Goal: Information Seeking & Learning: Check status

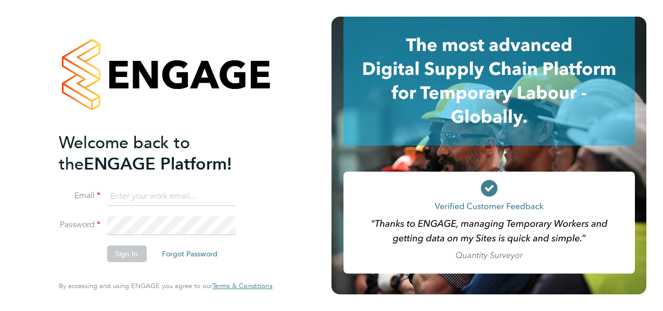
click at [128, 195] on input at bounding box center [171, 196] width 128 height 19
type input "sofia.bari@prsjobs.com"
click at [123, 255] on button "Sign In" at bounding box center [127, 254] width 40 height 17
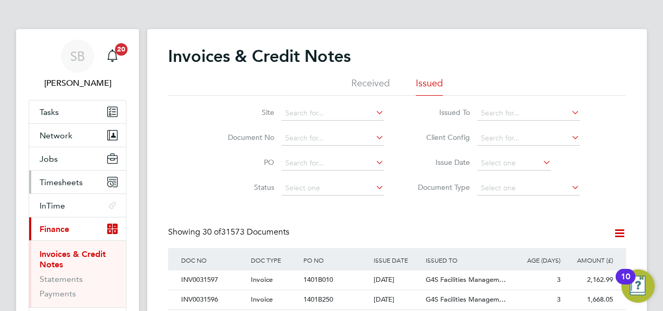
click at [69, 183] on span "Timesheets" at bounding box center [61, 182] width 43 height 10
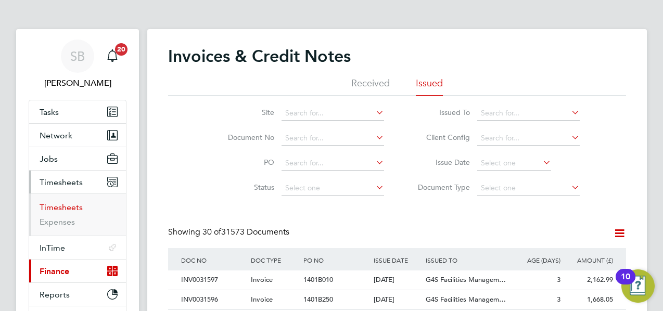
click at [67, 208] on link "Timesheets" at bounding box center [61, 207] width 43 height 10
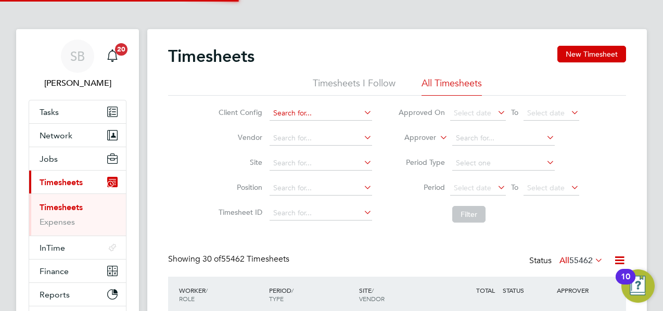
click at [325, 112] on input at bounding box center [320, 113] width 102 height 15
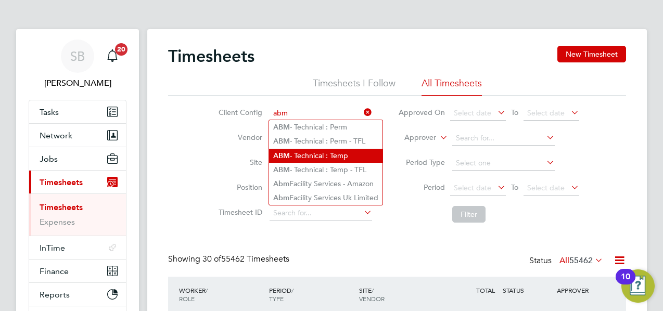
click at [331, 151] on li "ABM - Technical : Temp" at bounding box center [325, 156] width 113 height 14
type input "ABM - Technical : Temp"
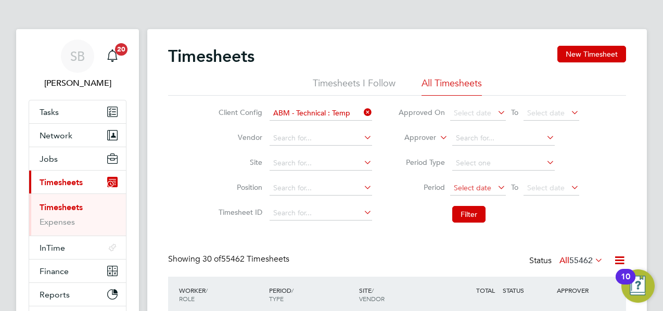
click at [480, 191] on span "Select date" at bounding box center [472, 187] width 37 height 9
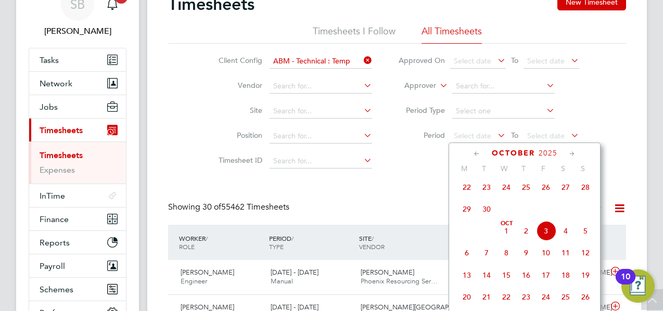
click at [478, 157] on icon at bounding box center [477, 153] width 10 height 11
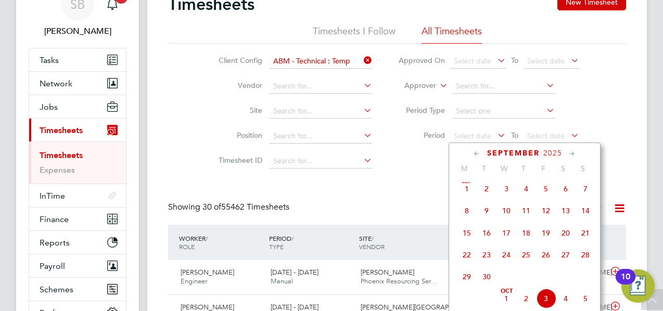
click at [548, 238] on span "19" at bounding box center [546, 233] width 20 height 20
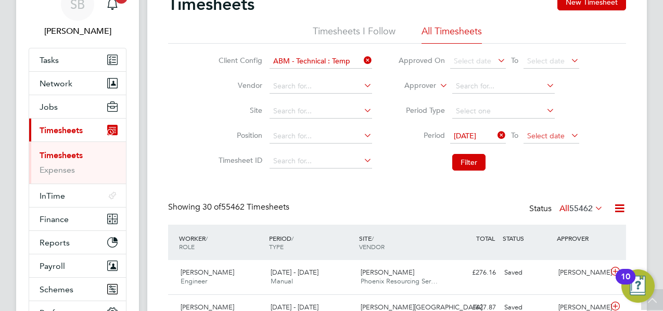
click at [530, 137] on span "Select date" at bounding box center [545, 135] width 37 height 9
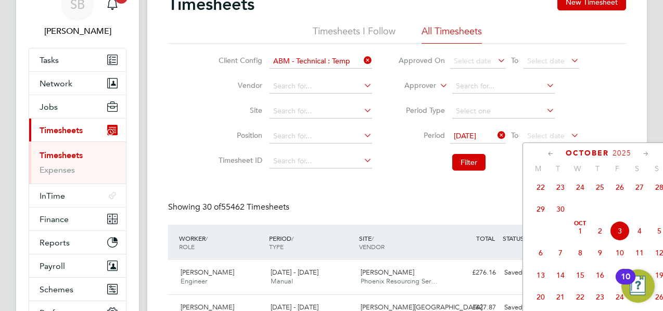
click at [621, 234] on span "3" at bounding box center [620, 231] width 20 height 20
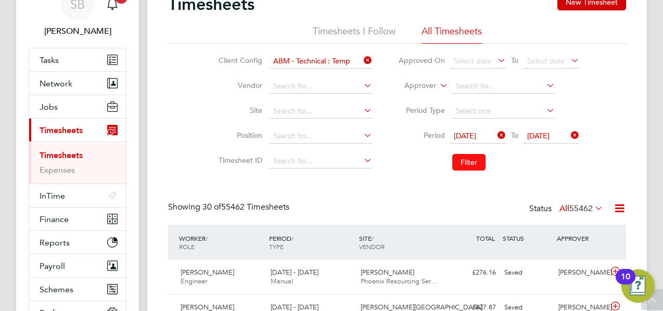
click at [467, 167] on button "Filter" at bounding box center [468, 162] width 33 height 17
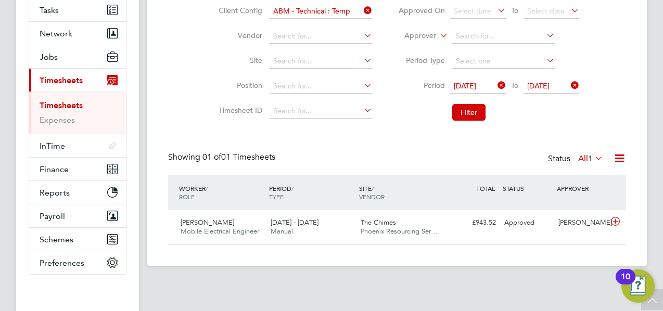
click at [473, 84] on span "[DATE]" at bounding box center [465, 85] width 22 height 9
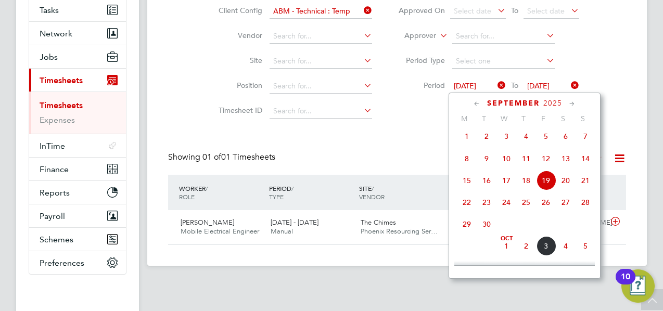
click at [585, 158] on span "14" at bounding box center [585, 159] width 20 height 20
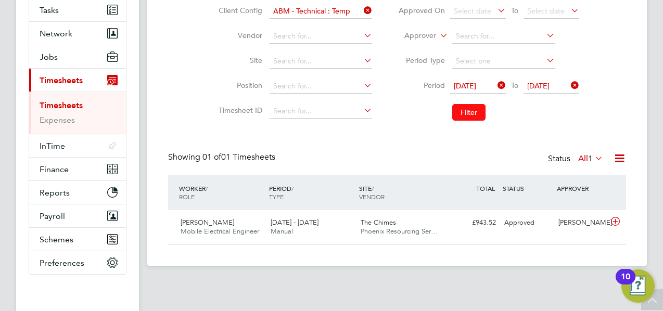
click at [471, 115] on button "Filter" at bounding box center [468, 112] width 33 height 17
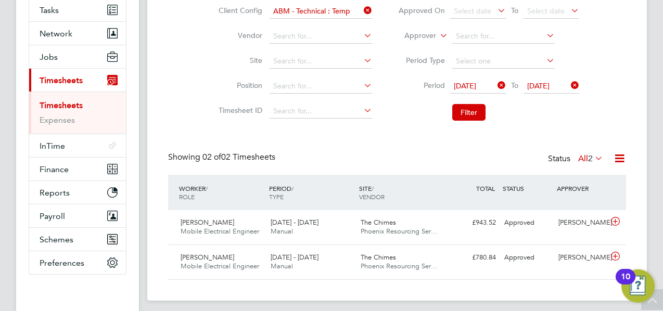
click at [628, 152] on div "Timesheets New Timesheet Timesheets I Follow All Timesheets Client Config ABM -…" at bounding box center [396, 113] width 499 height 373
click at [623, 156] on icon at bounding box center [619, 158] width 13 height 13
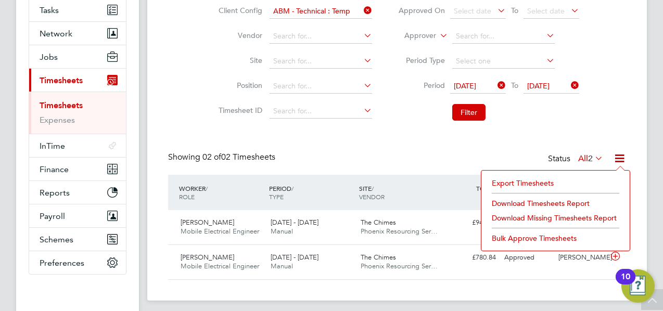
click at [481, 155] on div "Showing 02 of 02 Timesheets Status All 2" at bounding box center [397, 163] width 458 height 23
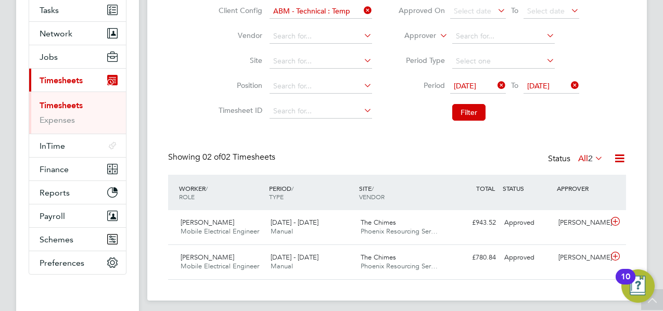
click at [613, 162] on icon at bounding box center [619, 158] width 13 height 13
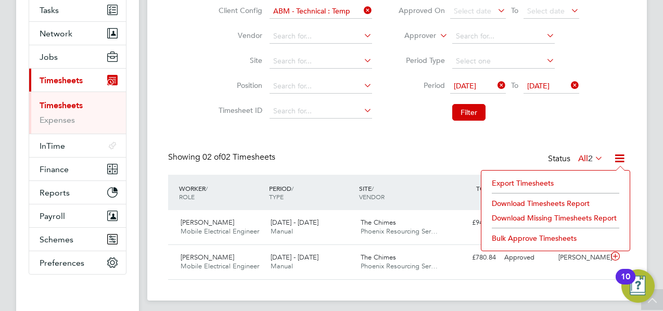
click at [556, 201] on li "Download Timesheets Report" at bounding box center [555, 203] width 138 height 15
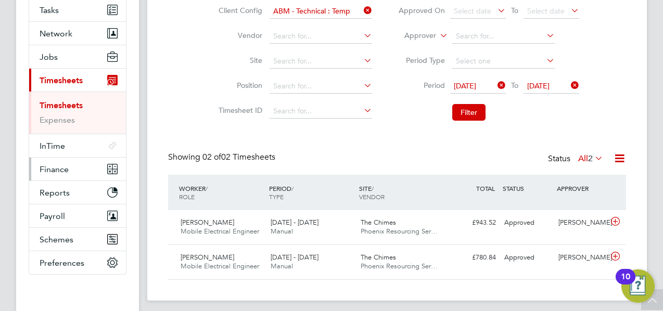
click at [59, 172] on span "Finance" at bounding box center [54, 169] width 29 height 10
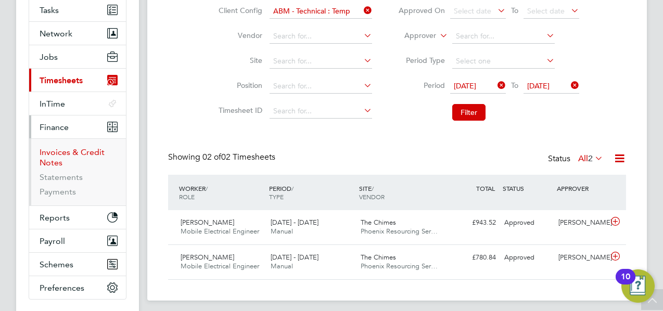
click at [62, 153] on link "Invoices & Credit Notes" at bounding box center [72, 157] width 65 height 20
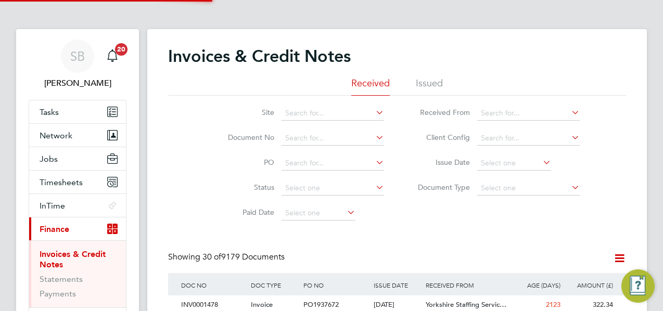
scroll to position [5, 5]
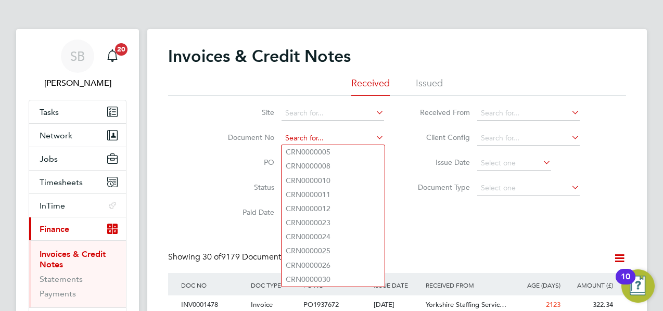
paste input "INV0031572"
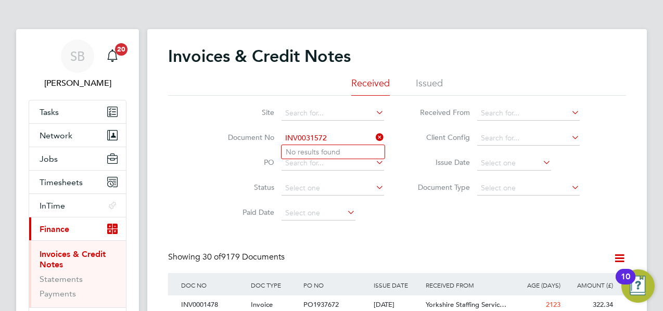
type input "INV0031572"
click at [384, 174] on li "PO" at bounding box center [299, 163] width 196 height 25
click at [334, 141] on input at bounding box center [332, 138] width 102 height 15
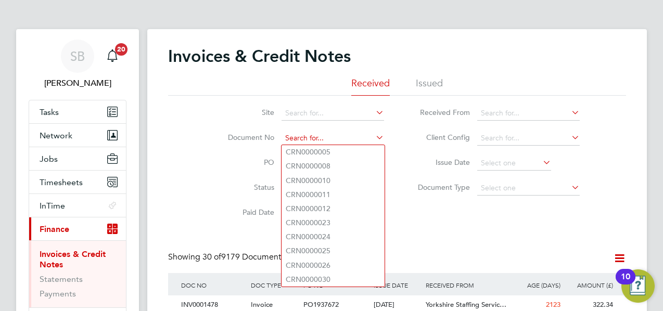
paste input "INV0031572"
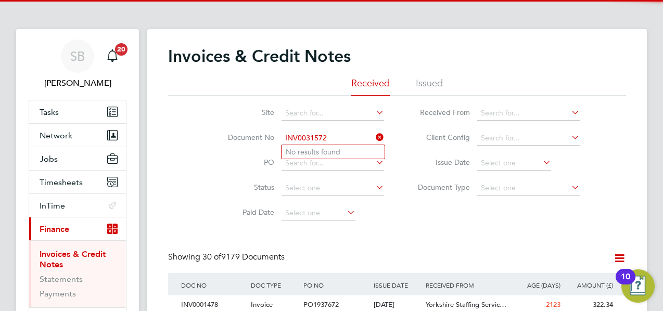
type input "INV0031572"
click at [403, 148] on li "Client Config" at bounding box center [495, 138] width 196 height 25
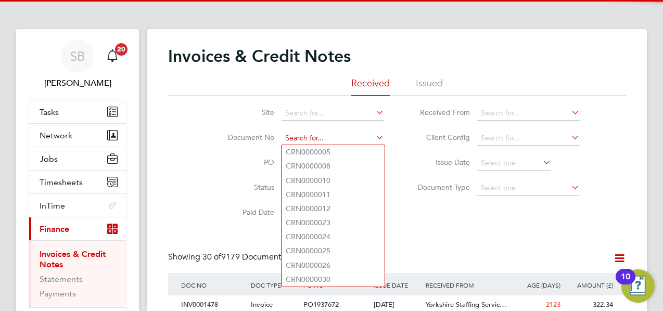
paste input "INV0031572"
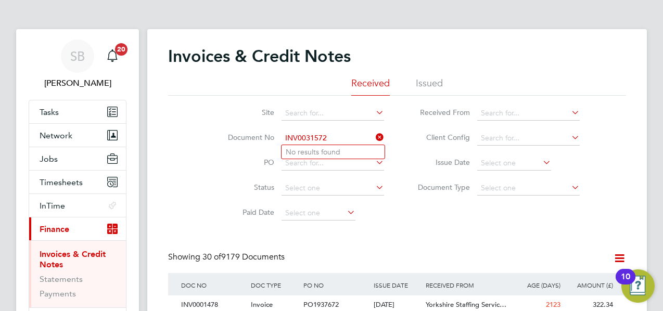
type input "INV0031572"
click at [429, 83] on li "Issued" at bounding box center [429, 86] width 27 height 19
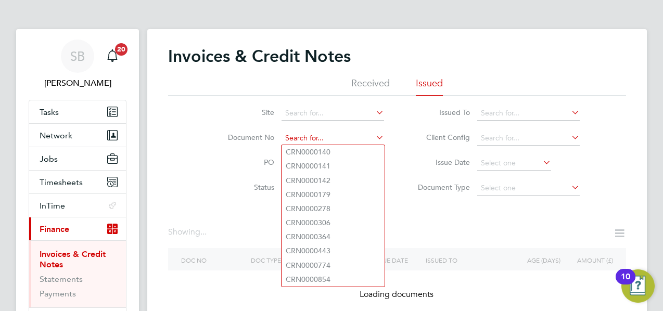
paste input "INV0031572"
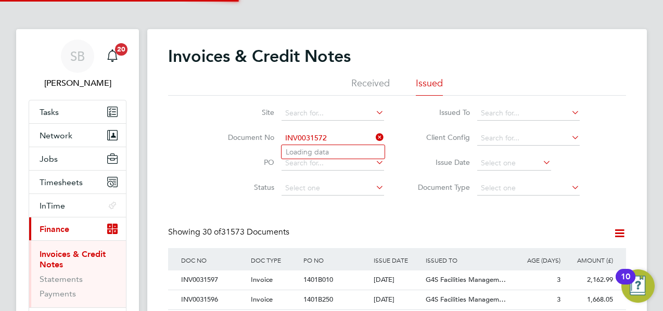
scroll to position [20, 70]
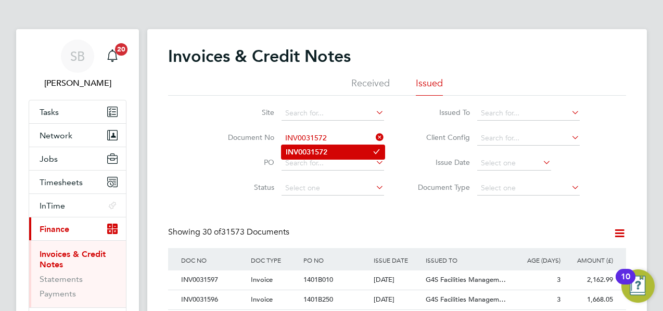
type input "INV0031572"
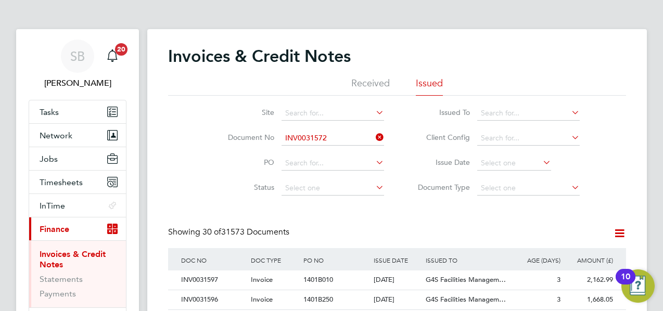
click at [315, 148] on b "INV0031572" at bounding box center [307, 152] width 42 height 9
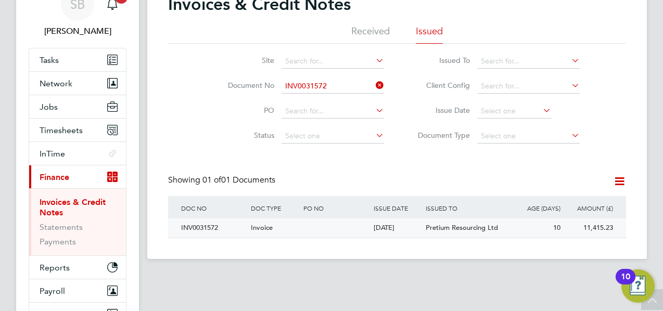
click at [218, 230] on div "INV0031572" at bounding box center [213, 227] width 70 height 19
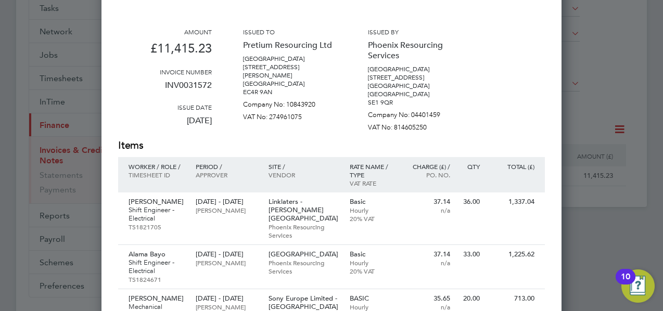
click at [603, 104] on div at bounding box center [331, 155] width 663 height 311
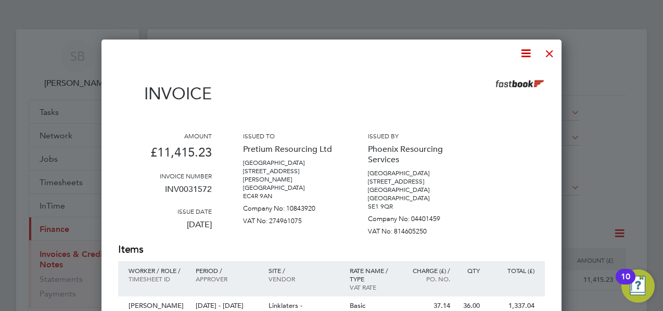
click at [548, 56] on div at bounding box center [549, 51] width 19 height 19
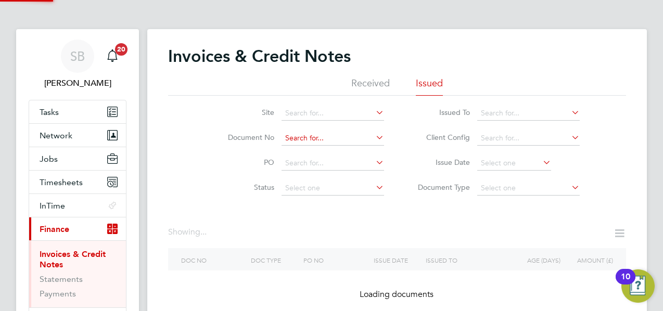
drag, startPoint x: 337, startPoint y: 135, endPoint x: 300, endPoint y: 136, distance: 36.9
click at [300, 136] on input at bounding box center [332, 138] width 102 height 15
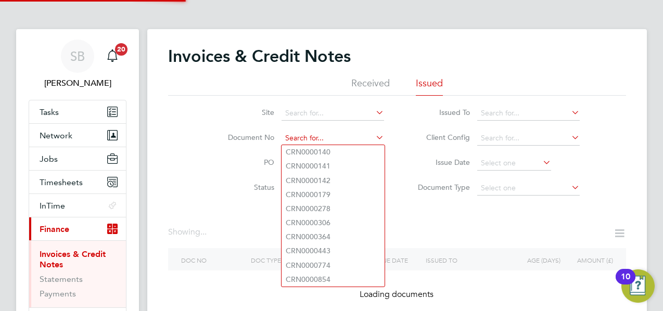
paste input "INV0031580"
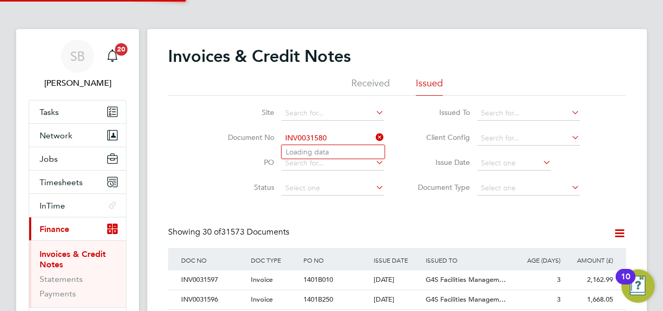
scroll to position [20, 70]
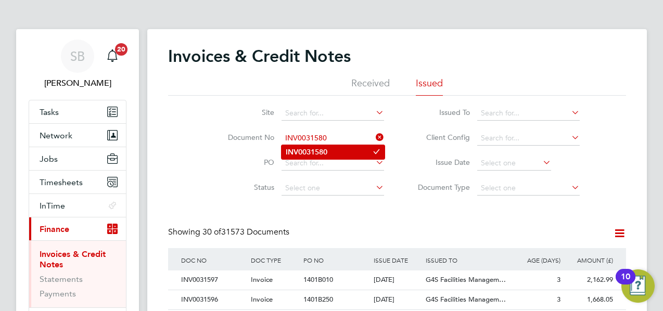
type input "INV0031580"
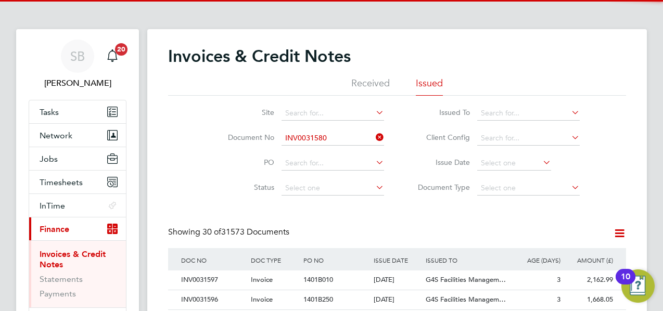
click at [330, 153] on li "INV0031580" at bounding box center [332, 152] width 103 height 14
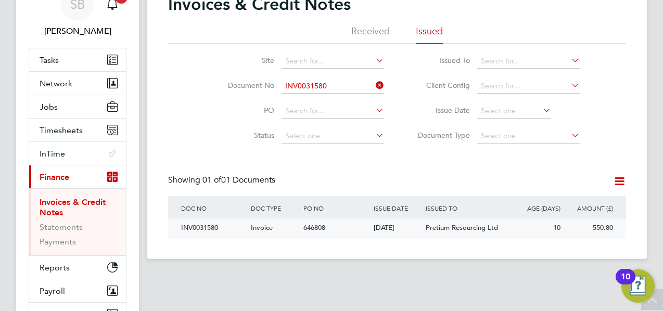
click at [389, 231] on div "[DATE]" at bounding box center [397, 227] width 53 height 19
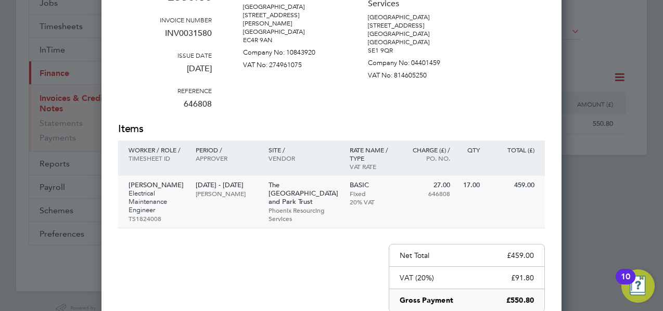
click at [133, 190] on p "Electrical Maintenance Engineer" at bounding box center [156, 201] width 57 height 25
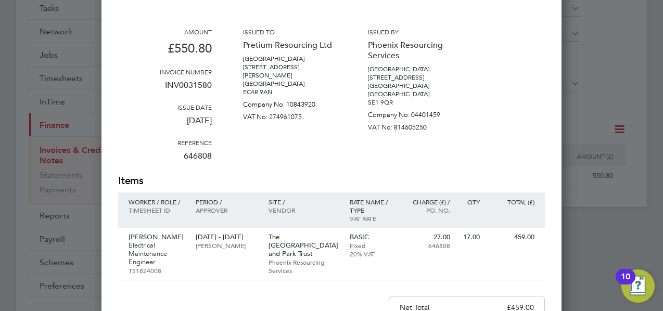
click at [24, 195] on div at bounding box center [331, 155] width 663 height 311
click at [614, 222] on div at bounding box center [331, 155] width 663 height 311
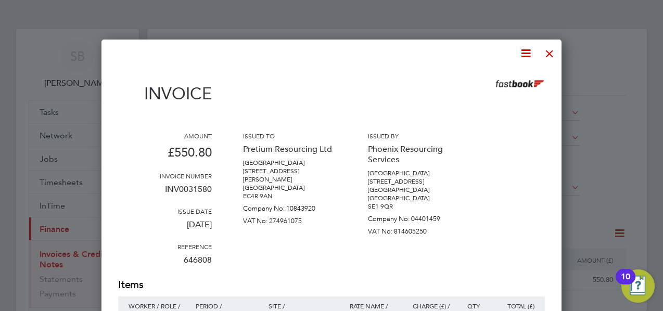
click at [553, 52] on div at bounding box center [549, 51] width 19 height 19
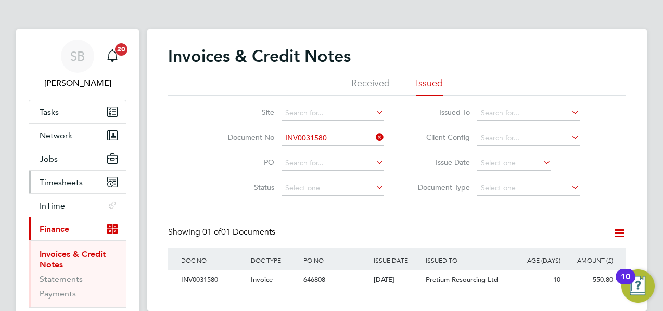
click at [69, 177] on span "Timesheets" at bounding box center [61, 182] width 43 height 10
click at [65, 175] on button "Timesheets" at bounding box center [77, 182] width 97 height 23
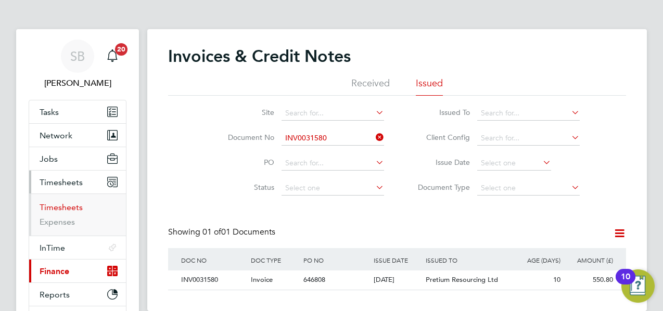
click at [67, 207] on link "Timesheets" at bounding box center [61, 207] width 43 height 10
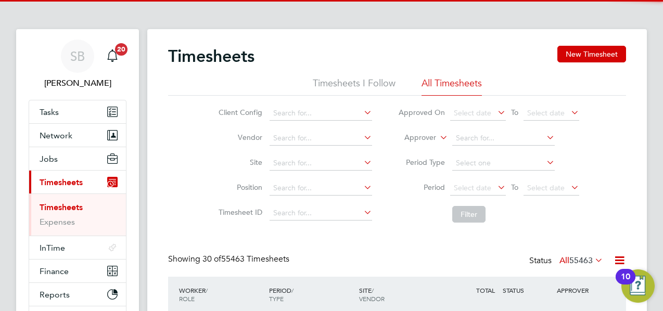
click at [437, 133] on icon at bounding box center [437, 134] width 0 height 9
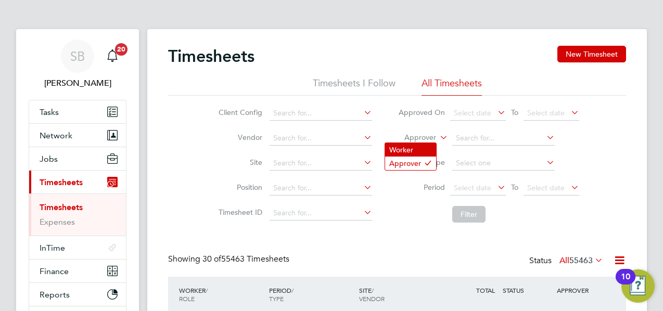
click at [408, 150] on li "Worker" at bounding box center [410, 150] width 51 height 14
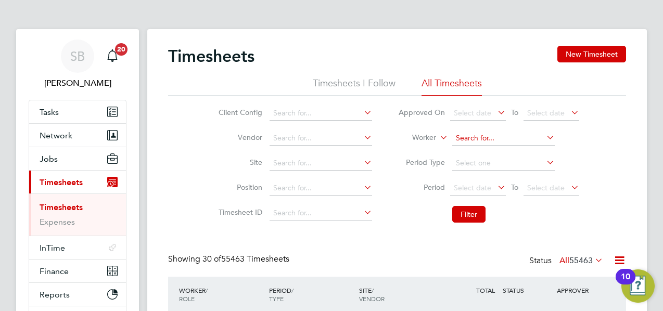
click at [470, 139] on input at bounding box center [503, 138] width 102 height 15
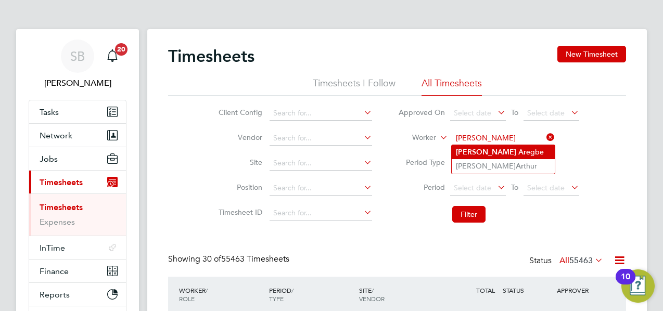
click at [476, 150] on b "[PERSON_NAME]" at bounding box center [486, 152] width 60 height 9
type input "[PERSON_NAME]"
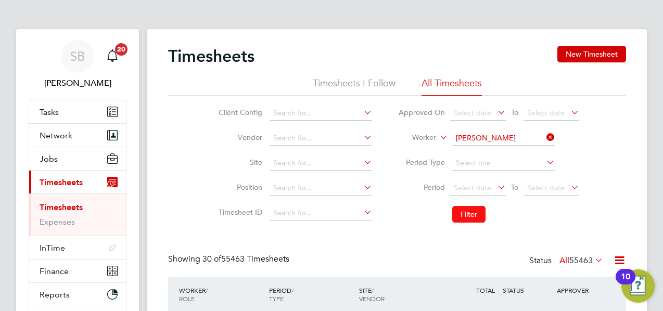
click at [466, 222] on button "Filter" at bounding box center [468, 214] width 33 height 17
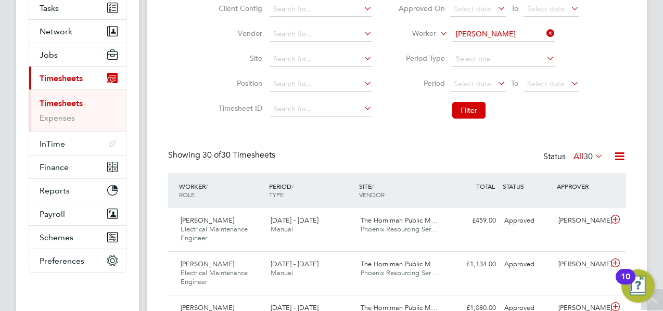
click at [622, 153] on icon at bounding box center [619, 156] width 13 height 13
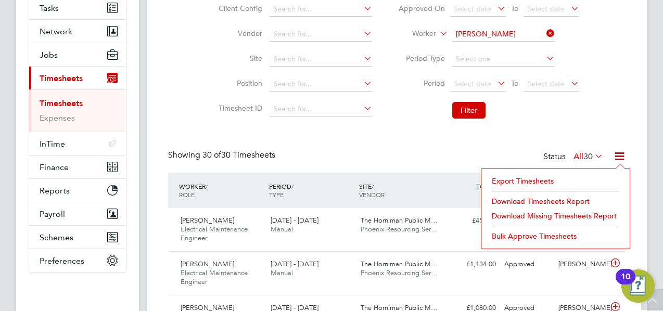
click at [505, 197] on li "Download Timesheets Report" at bounding box center [555, 201] width 138 height 15
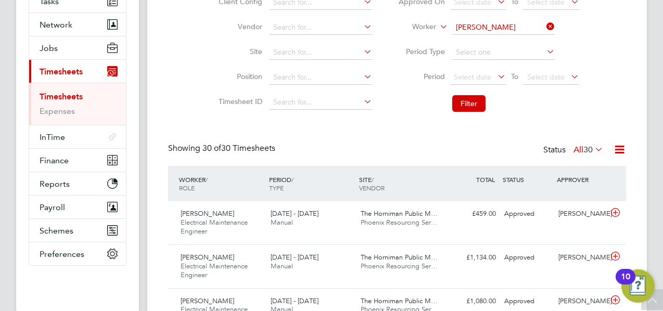
scroll to position [104, 0]
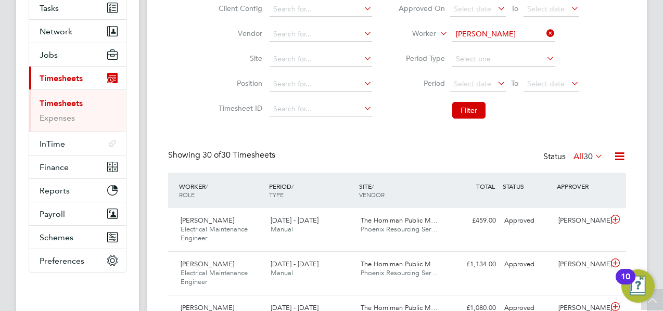
click at [66, 101] on link "Timesheets" at bounding box center [61, 103] width 43 height 10
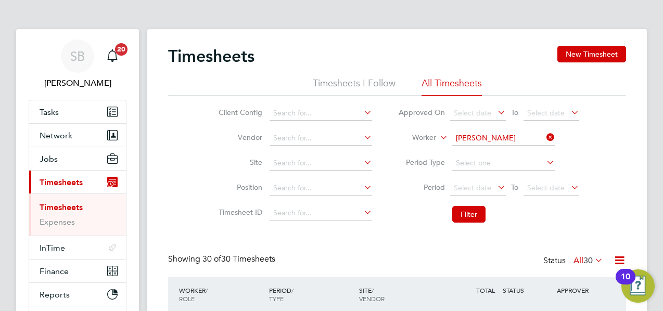
click at [544, 135] on icon at bounding box center [544, 137] width 0 height 15
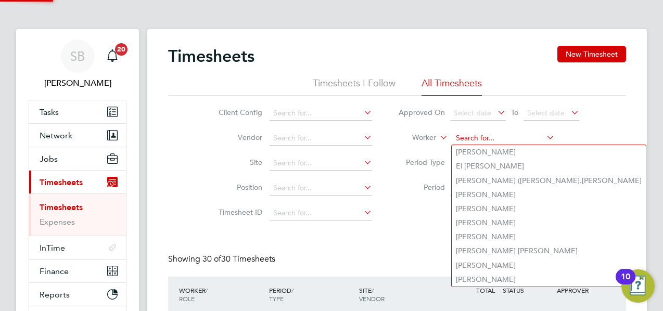
paste input "INV0031581"
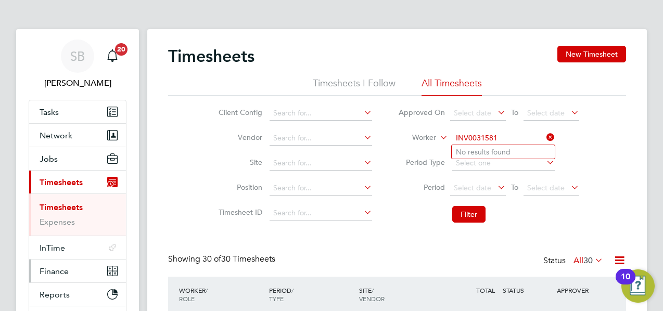
type input "INV0031581"
click at [56, 271] on span "Finance" at bounding box center [54, 271] width 29 height 10
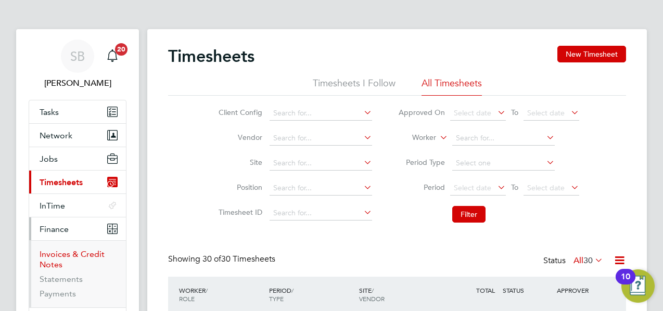
click at [62, 257] on link "Invoices & Credit Notes" at bounding box center [72, 259] width 65 height 20
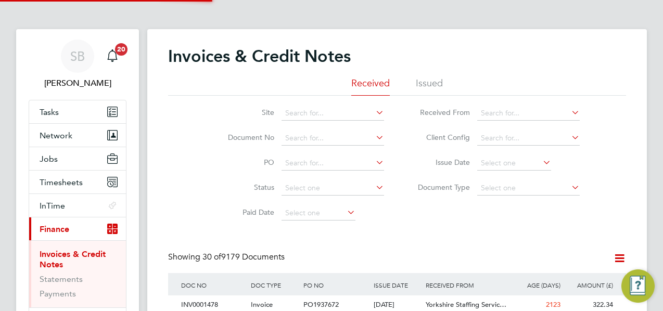
scroll to position [20, 87]
click at [435, 83] on li "Issued" at bounding box center [429, 86] width 27 height 19
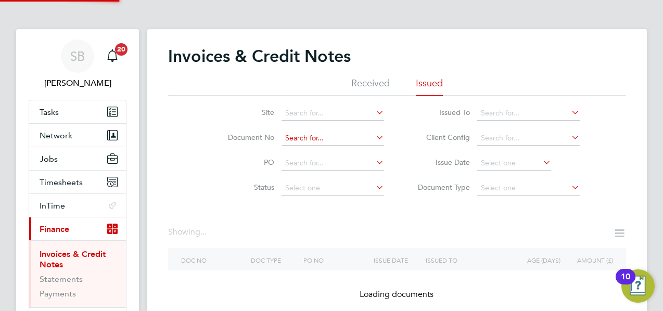
click at [313, 137] on input at bounding box center [332, 138] width 102 height 15
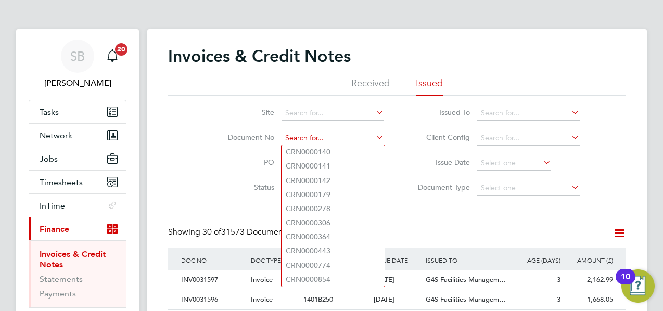
paste input "INV0031581"
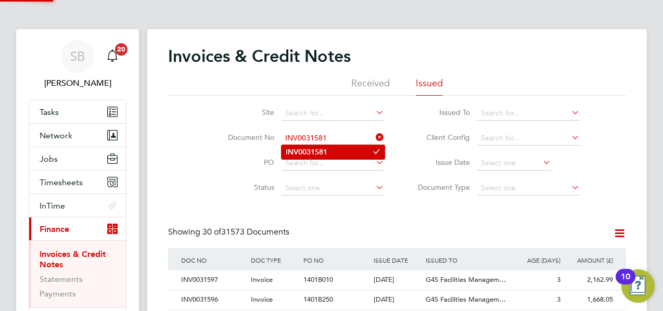
type input "INV0031581"
click at [323, 154] on b "INV0031581" at bounding box center [307, 152] width 42 height 9
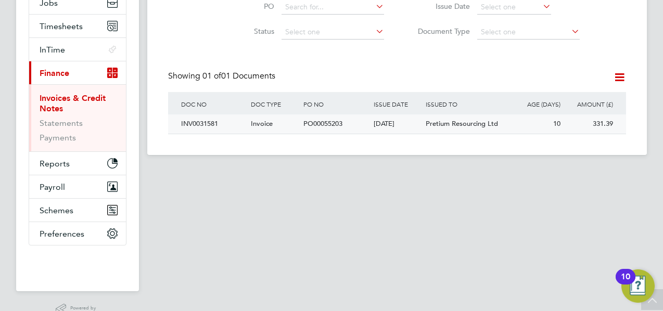
click at [414, 119] on div "[DATE]" at bounding box center [397, 123] width 53 height 19
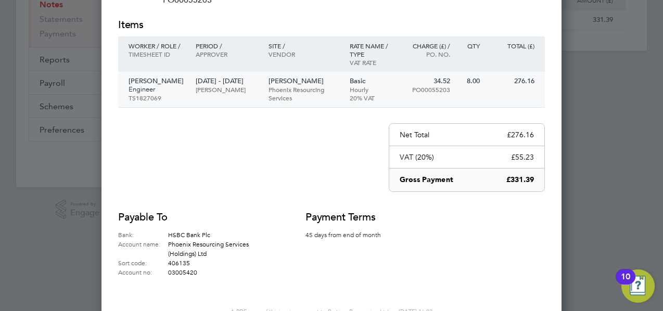
click at [210, 85] on p "[DATE] - [DATE]" at bounding box center [227, 81] width 62 height 8
